Goal: Navigation & Orientation: Find specific page/section

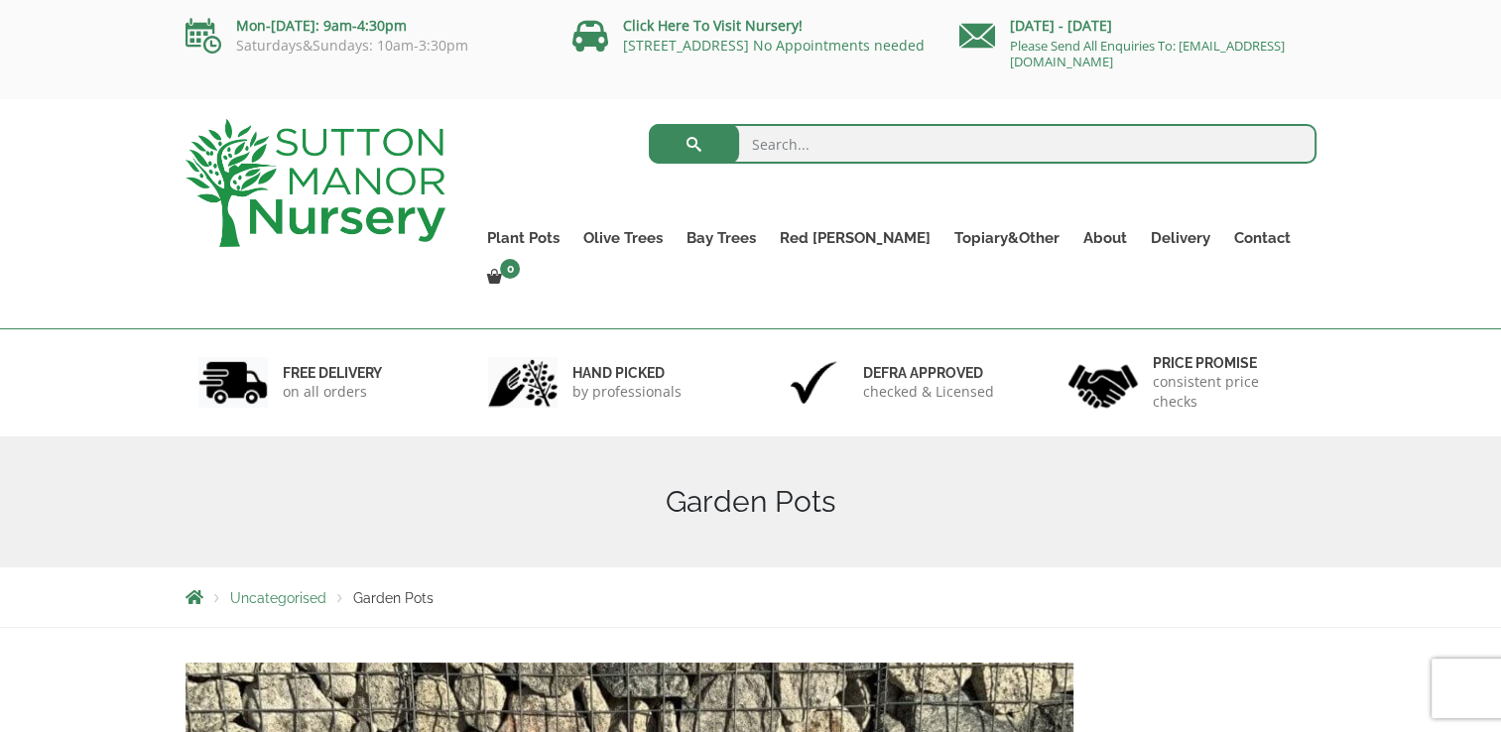
click at [0, 0] on link "Resin Bonded Pots" at bounding box center [0, 0] width 0 height 0
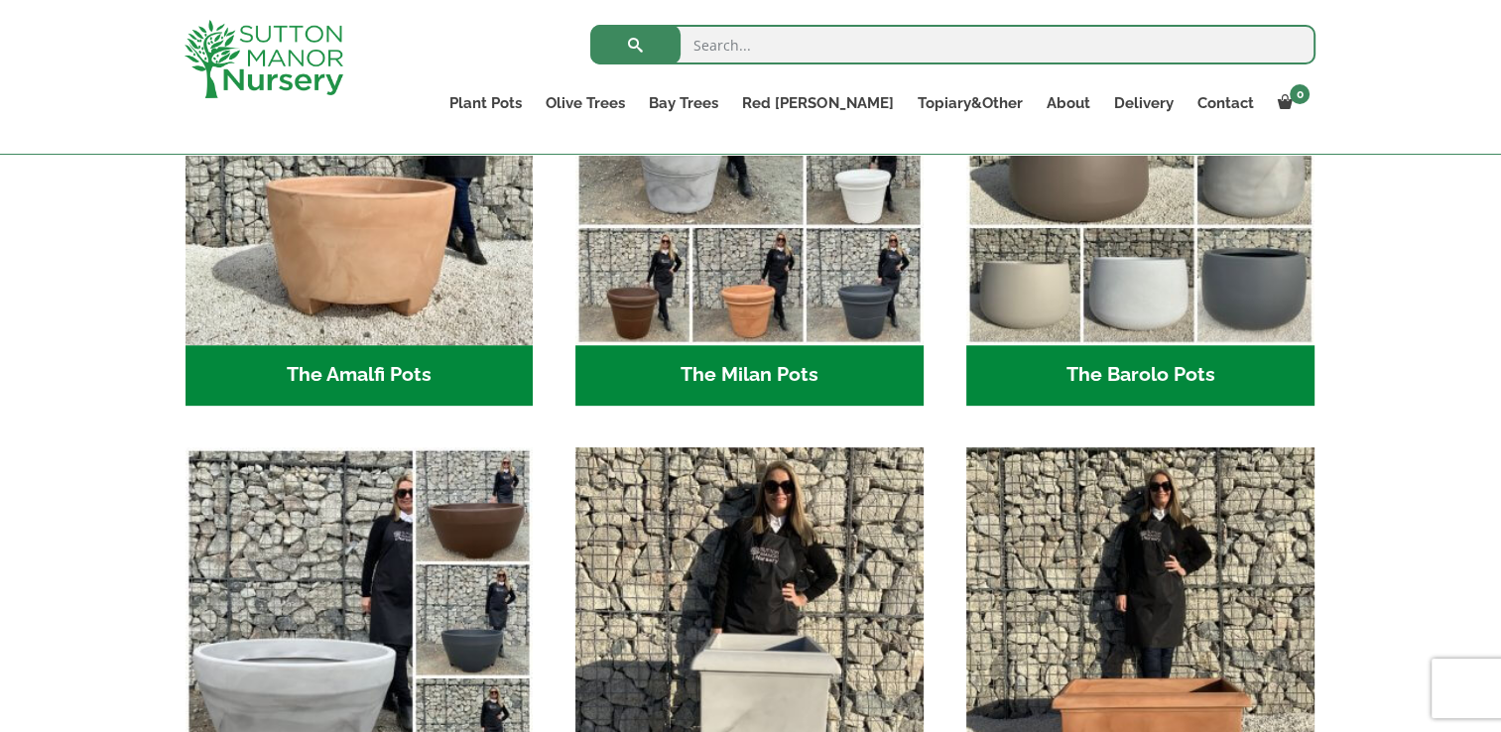
scroll to position [555, 0]
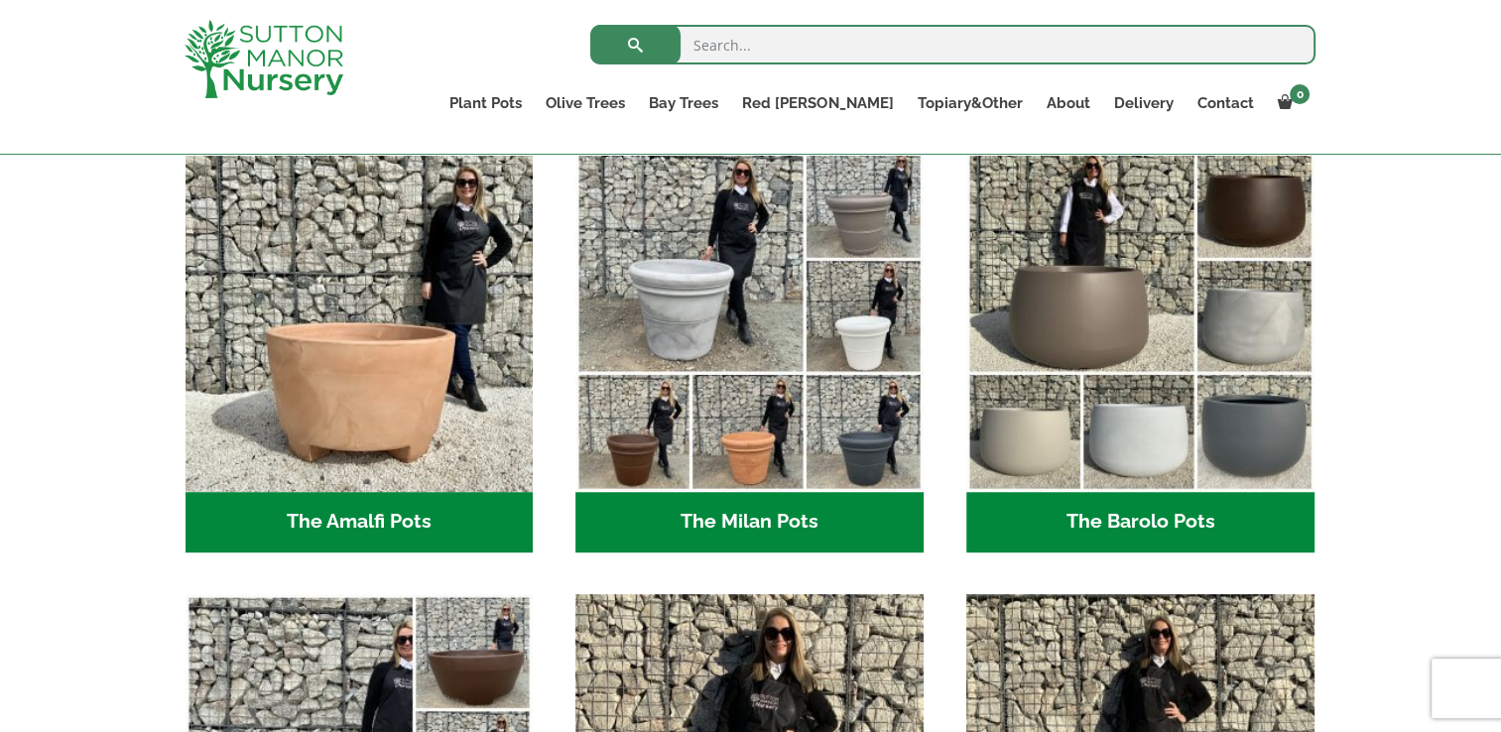
click at [1258, 415] on img "Visit product category The Barolo Pots" at bounding box center [1140, 318] width 348 height 348
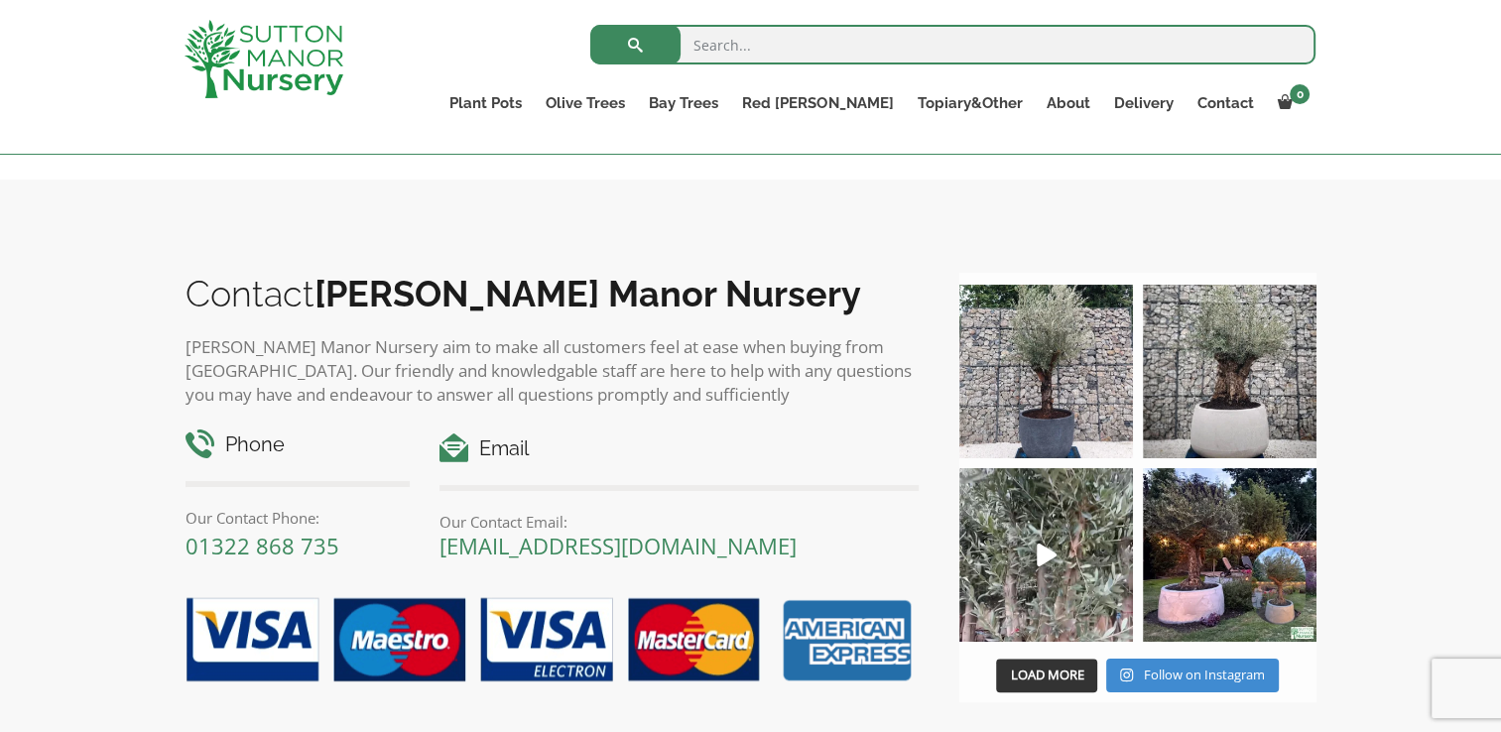
scroll to position [1445, 0]
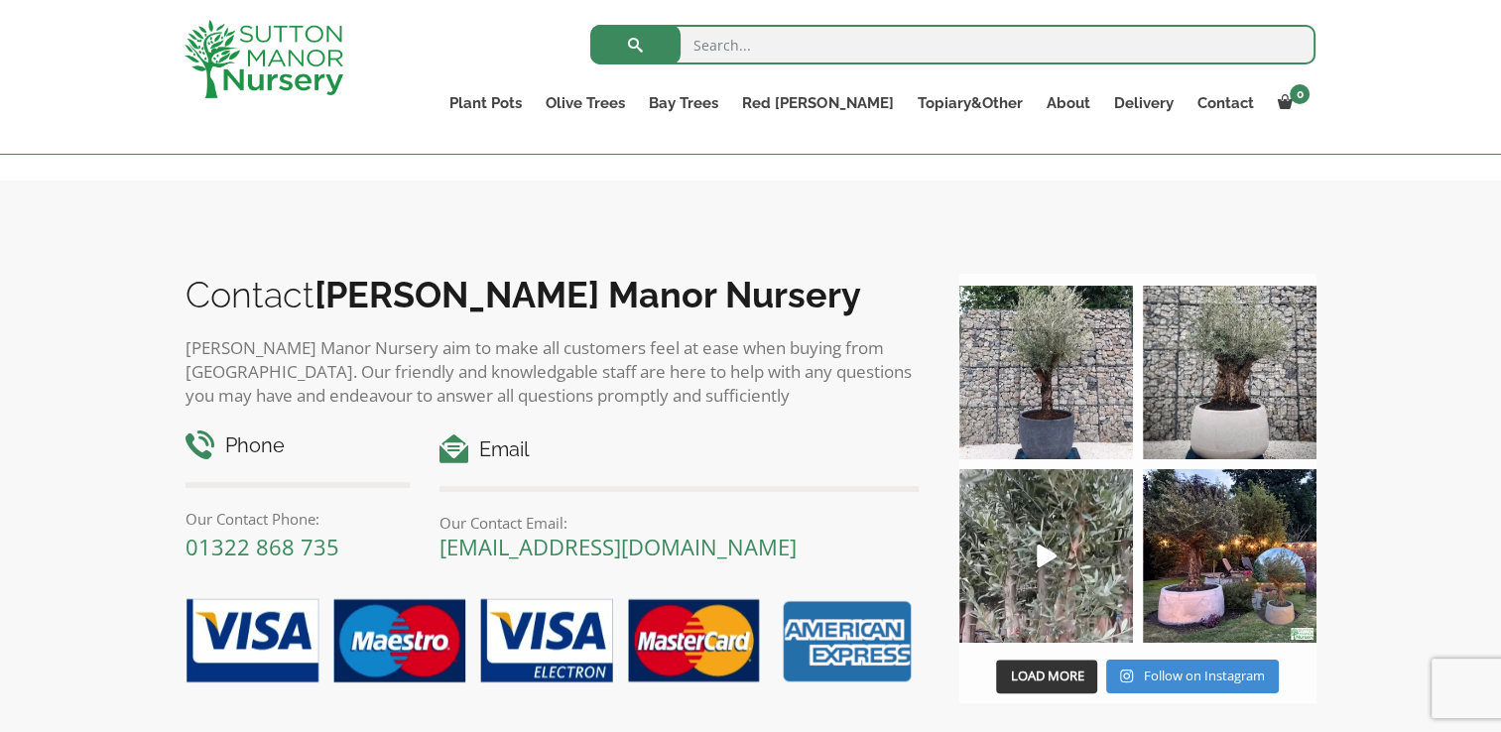
click at [756, 562] on div "Email Our Contact Email: enquiries@suttonmanornursery.co.uk" at bounding box center [679, 497] width 509 height 132
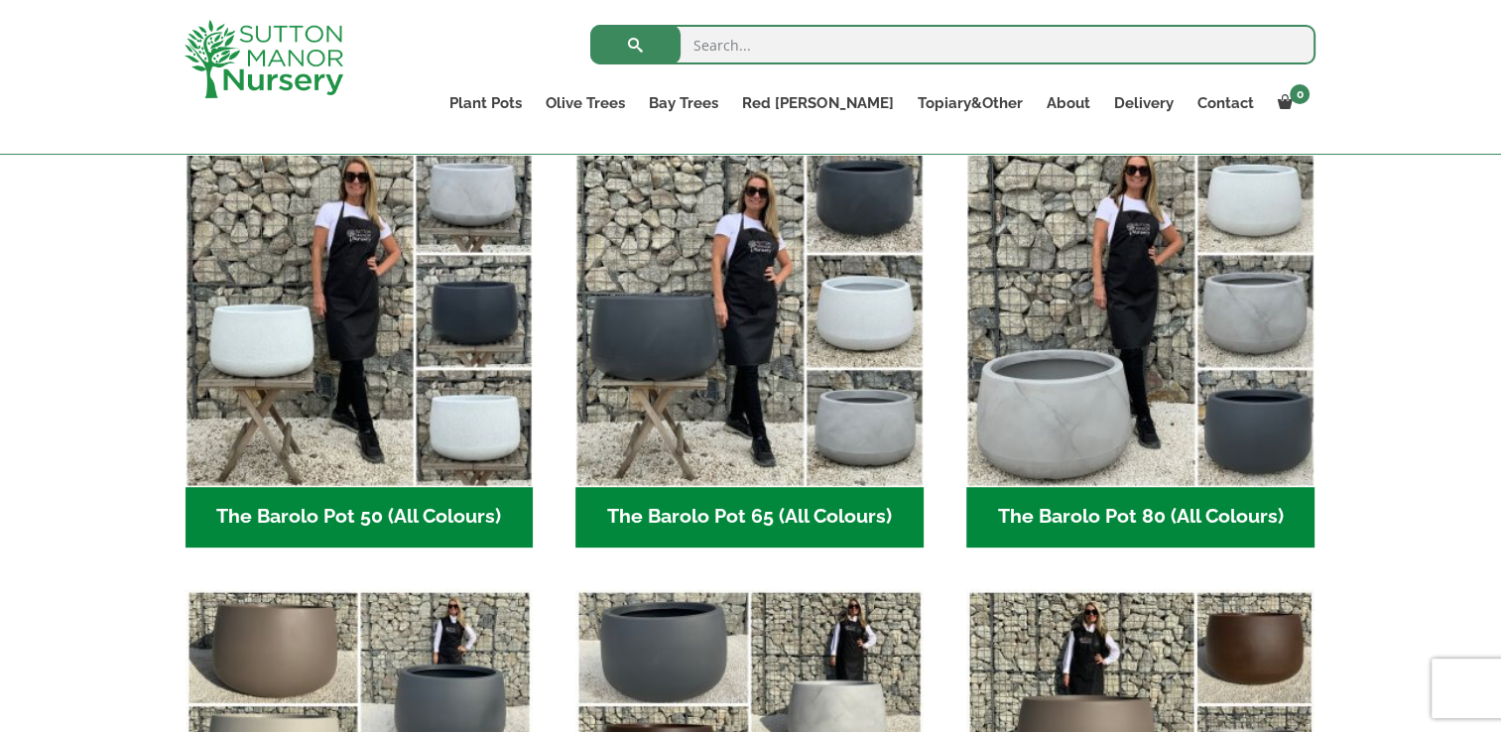
scroll to position [539, 0]
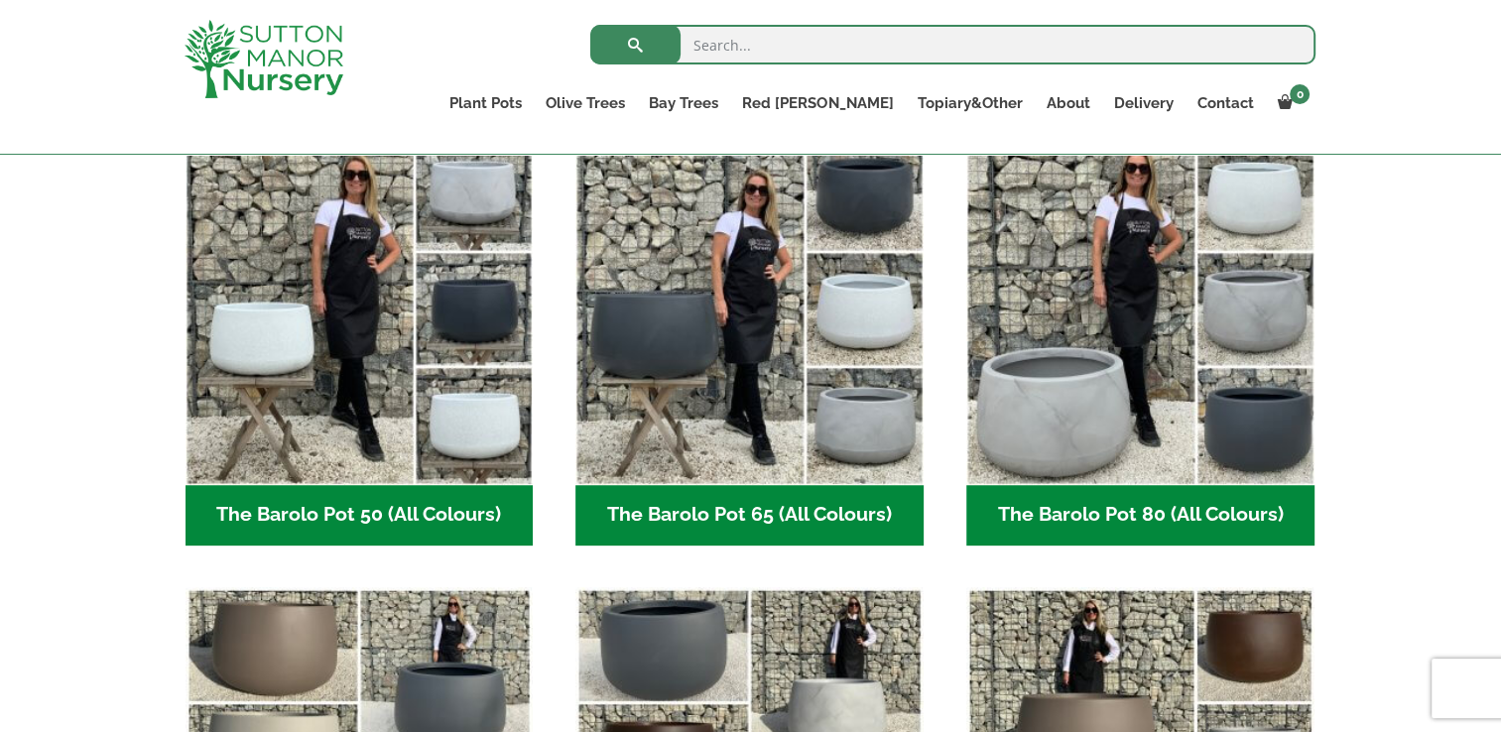
click at [637, 90] on link "Olive Trees" at bounding box center [585, 103] width 103 height 28
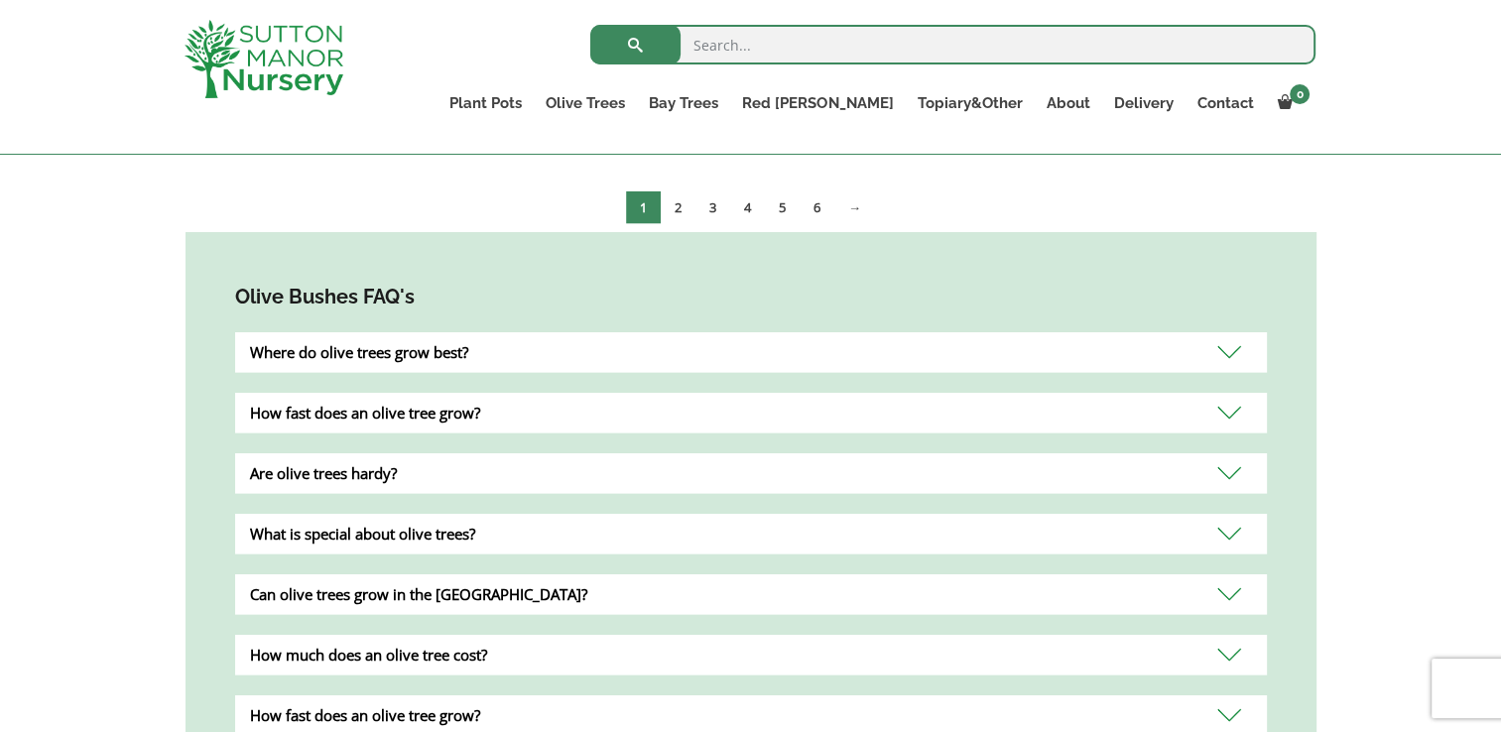
scroll to position [4191, 0]
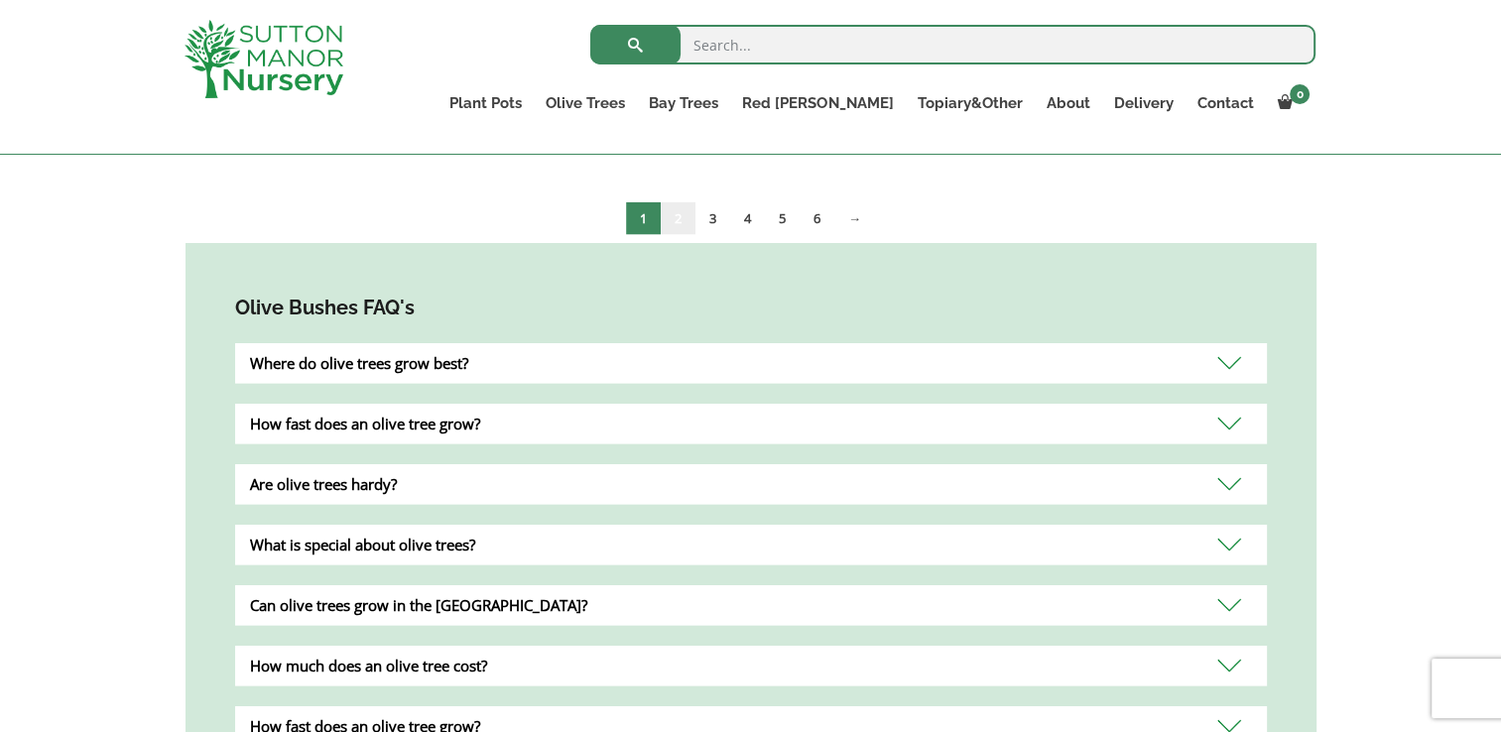
click at [671, 202] on link "2" at bounding box center [678, 218] width 35 height 33
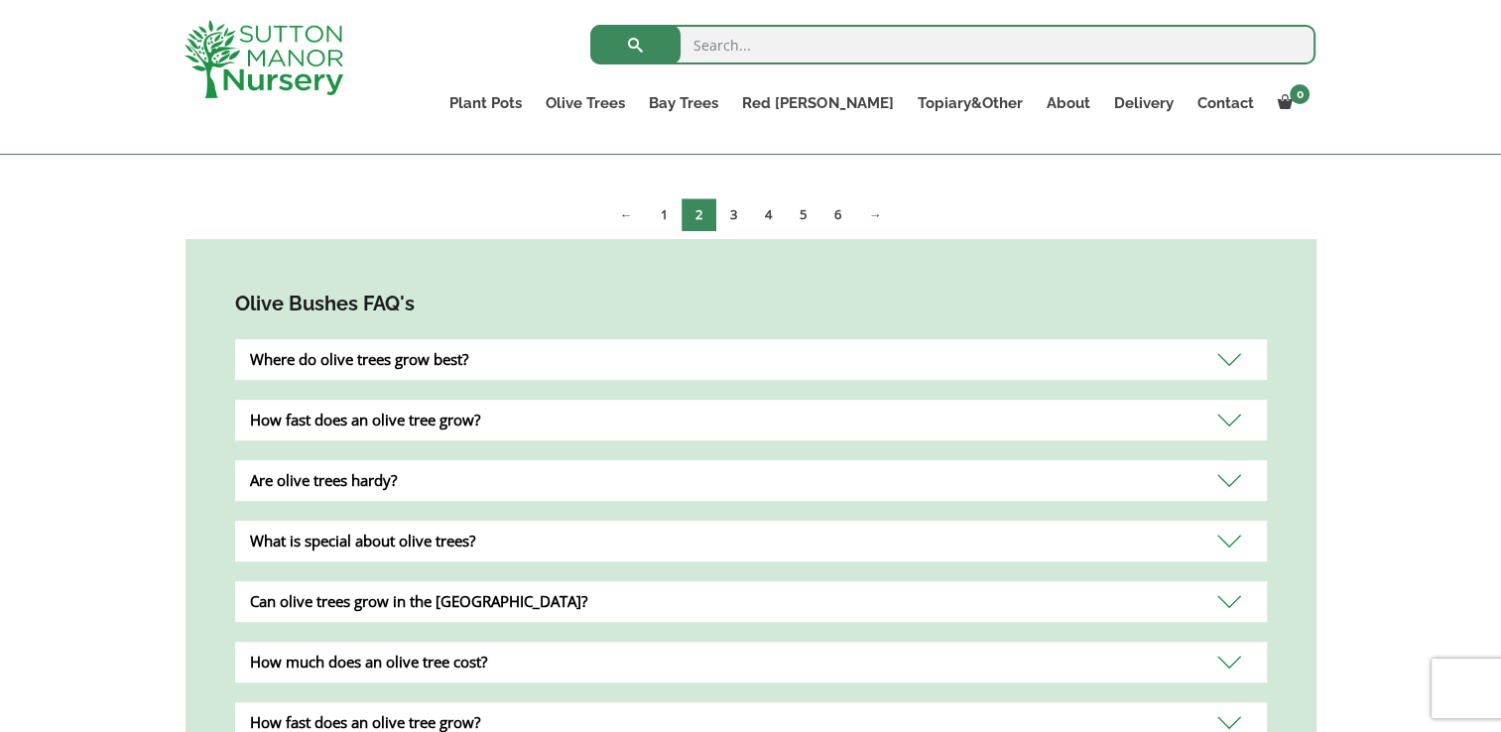
scroll to position [888, 0]
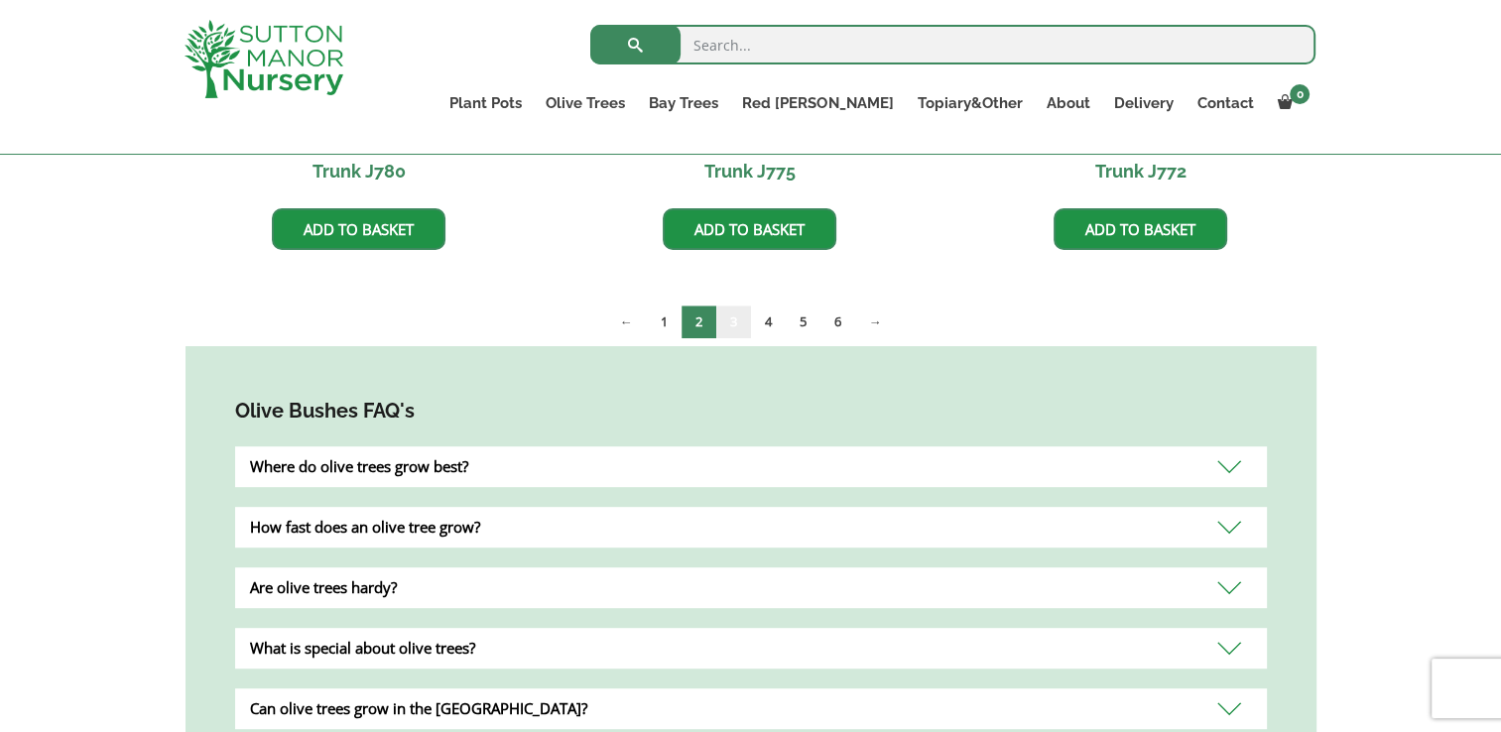
click at [731, 319] on link "3" at bounding box center [733, 322] width 35 height 33
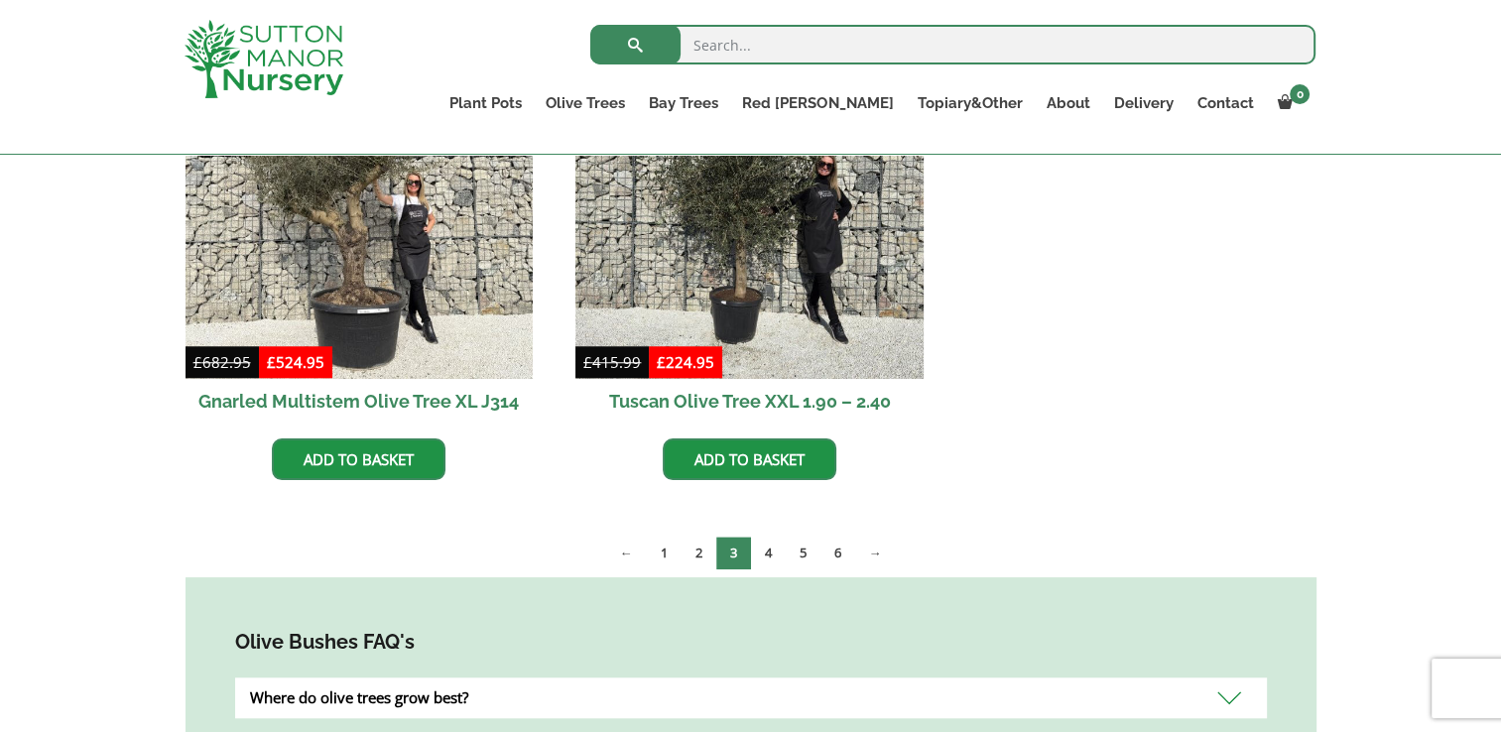
scroll to position [1639, 0]
click at [773, 554] on link "4" at bounding box center [768, 552] width 35 height 33
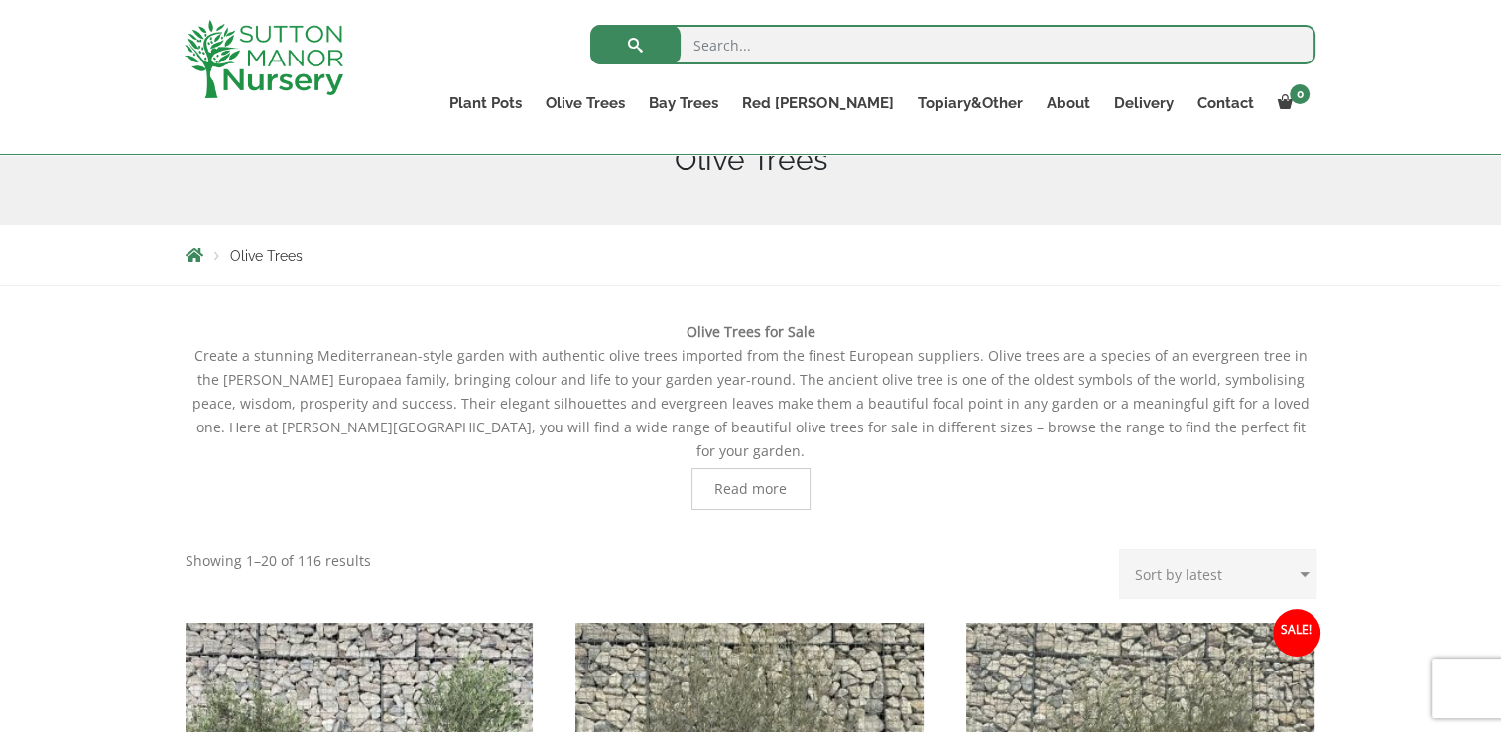
scroll to position [270, 0]
click at [786, 486] on div "Olive Trees for Sale Create a stunning Mediterranean-style garden with authenti…" at bounding box center [751, 432] width 1131 height 229
click at [772, 480] on span "Read more" at bounding box center [750, 487] width 72 height 14
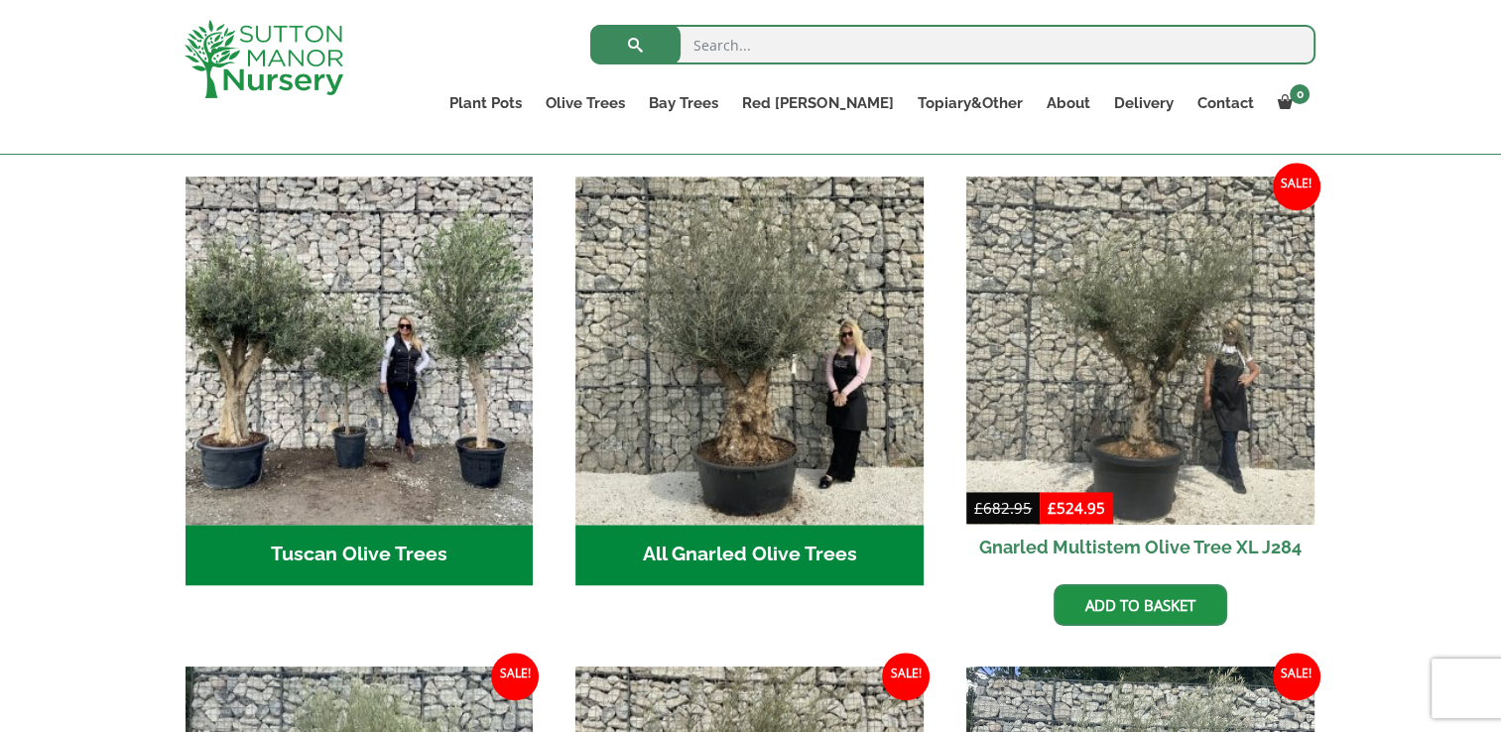
scroll to position [1431, 0]
